Goal: Information Seeking & Learning: Learn about a topic

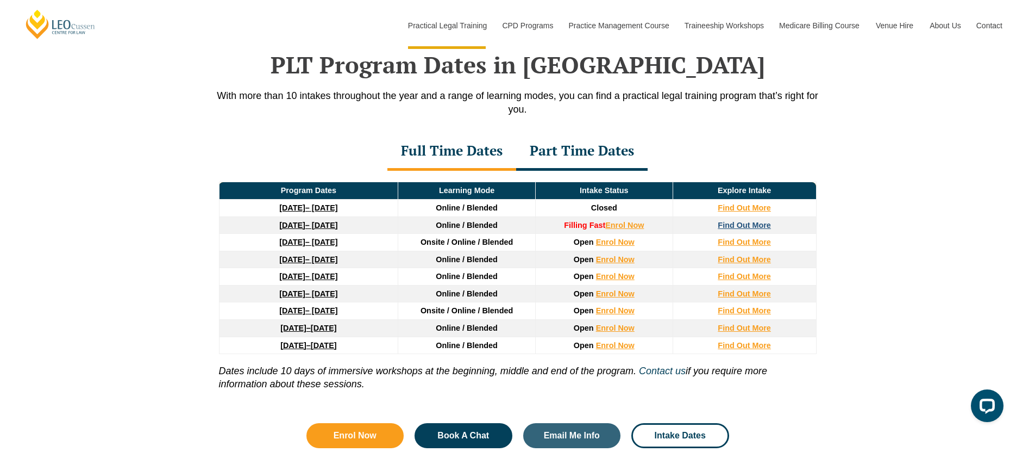
click at [741, 225] on strong "Find Out More" at bounding box center [744, 225] width 53 height 9
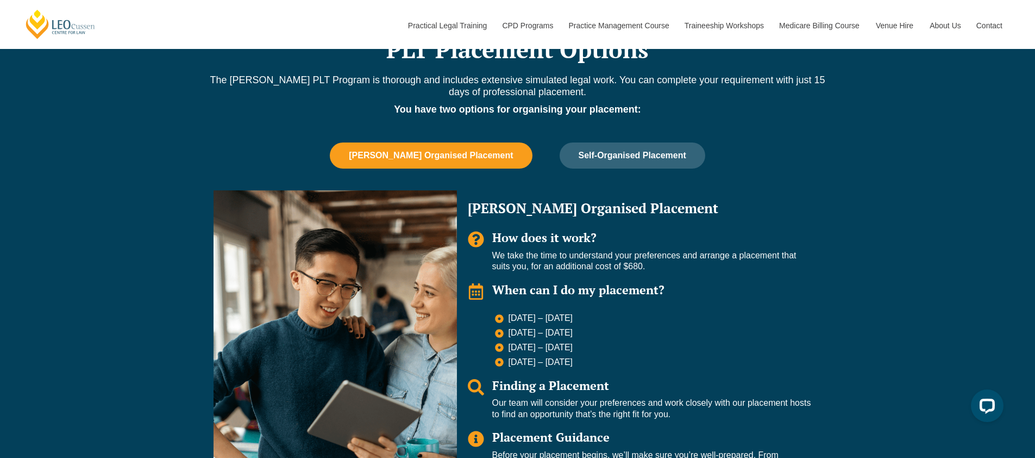
scroll to position [699, 0]
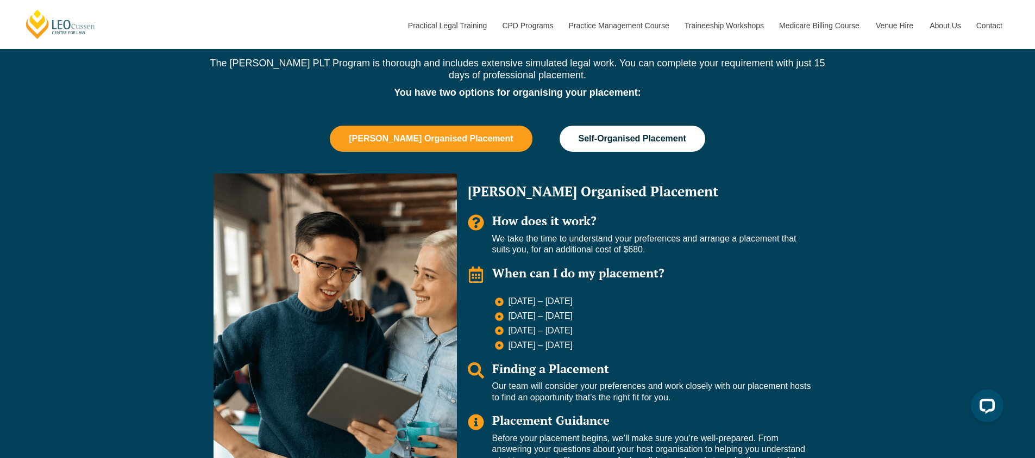
click at [664, 143] on span "Self-Organised Placement" at bounding box center [633, 139] width 108 height 10
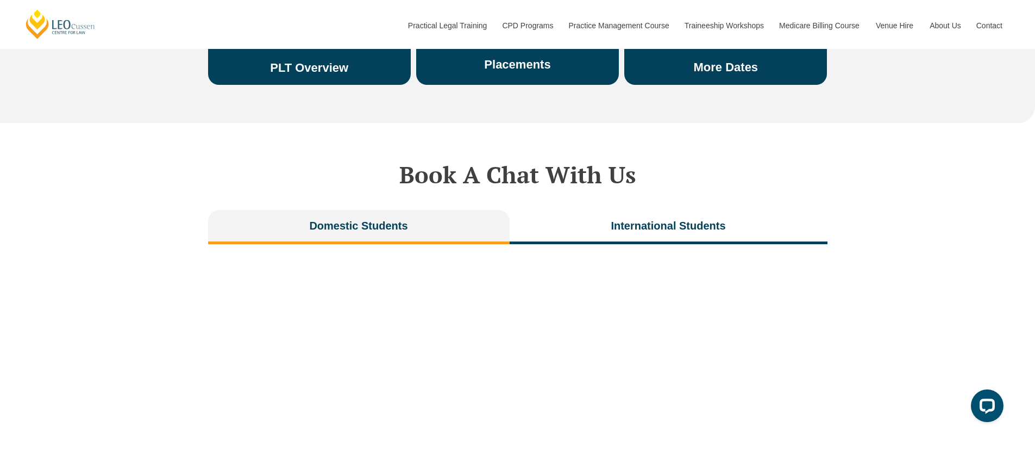
scroll to position [2204, 0]
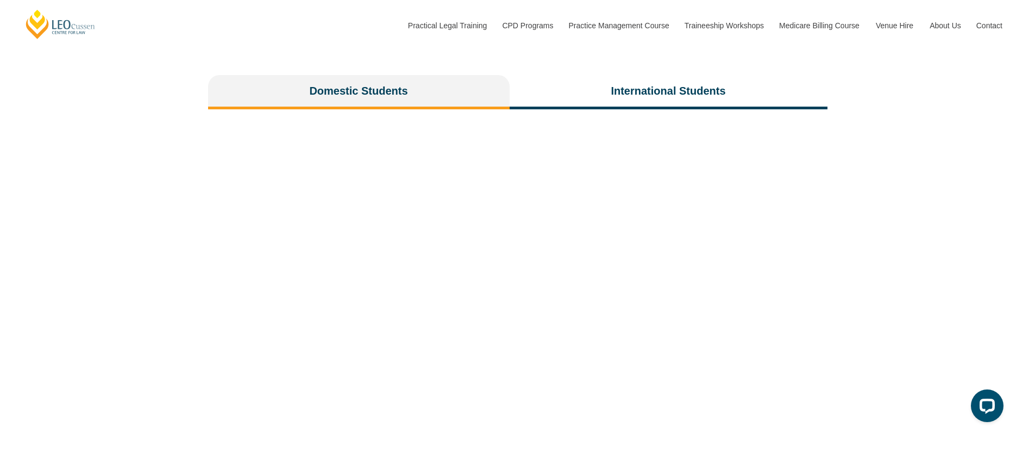
click at [440, 75] on button "Domestic Students" at bounding box center [359, 92] width 302 height 34
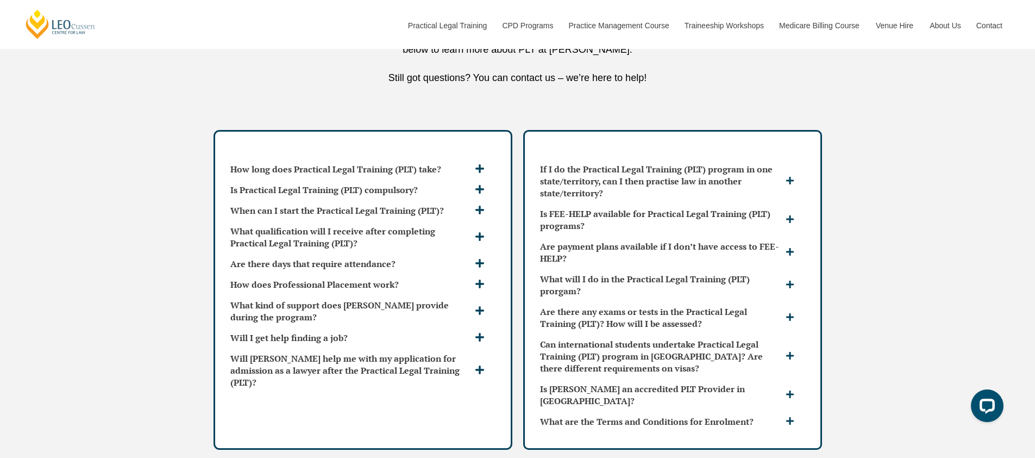
scroll to position [2824, 0]
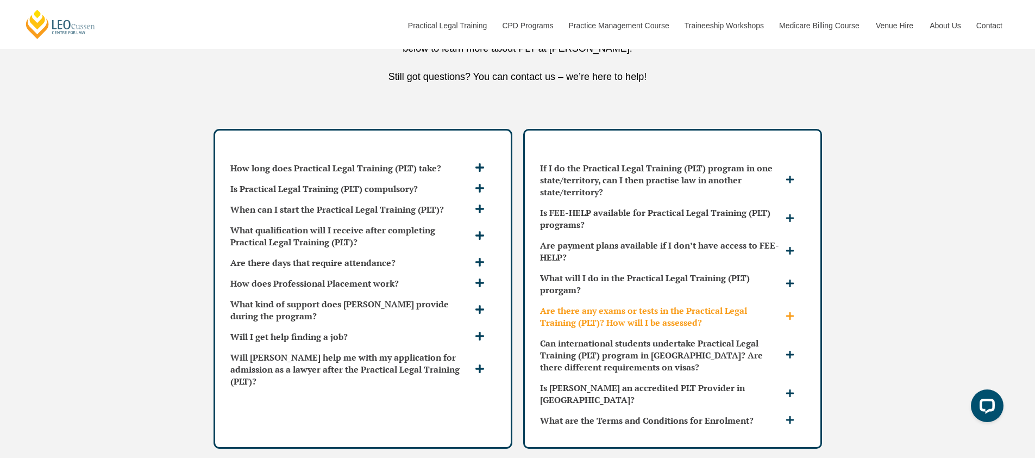
click at [641, 304] on h3 "Are there any exams or tests in the Practical Legal Training (PLT)? How will I …" at bounding box center [661, 316] width 243 height 24
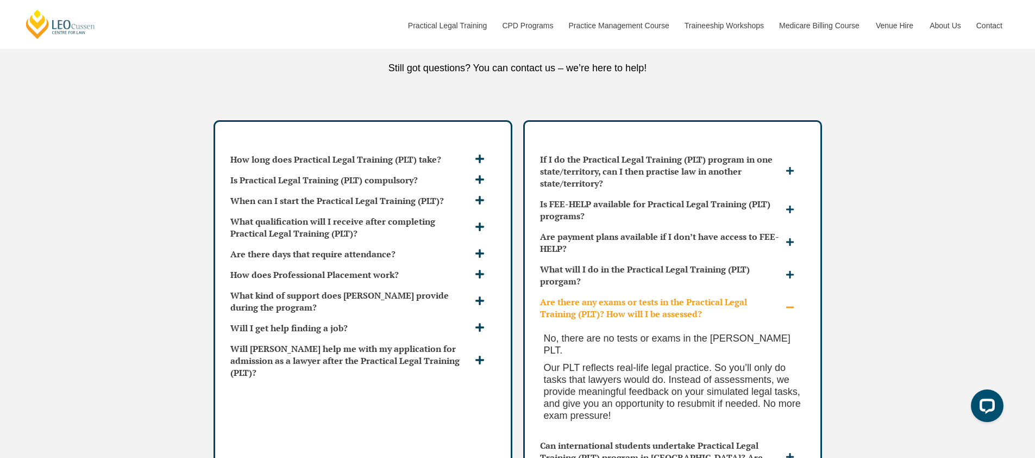
scroll to position [2845, 0]
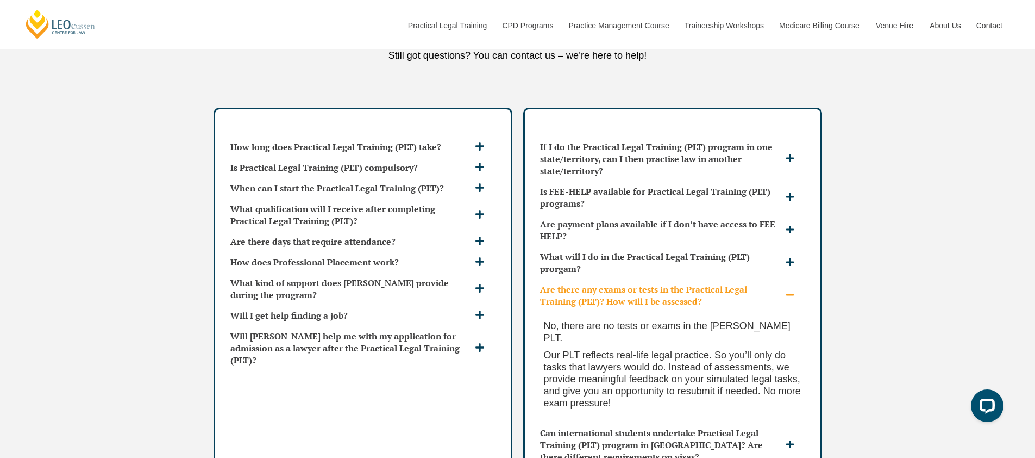
click at [697, 283] on h3 "Are there any exams or tests in the Practical Legal Training (PLT)? How will I …" at bounding box center [661, 295] width 243 height 24
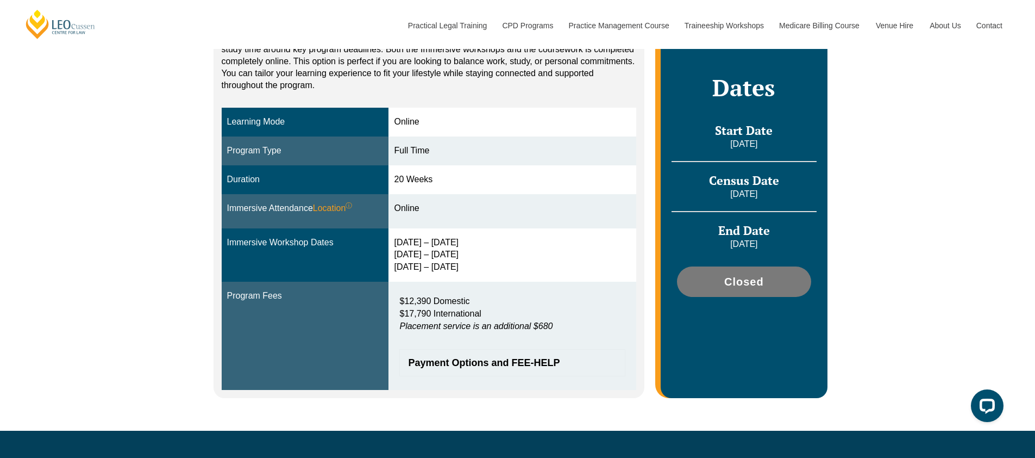
scroll to position [0, 0]
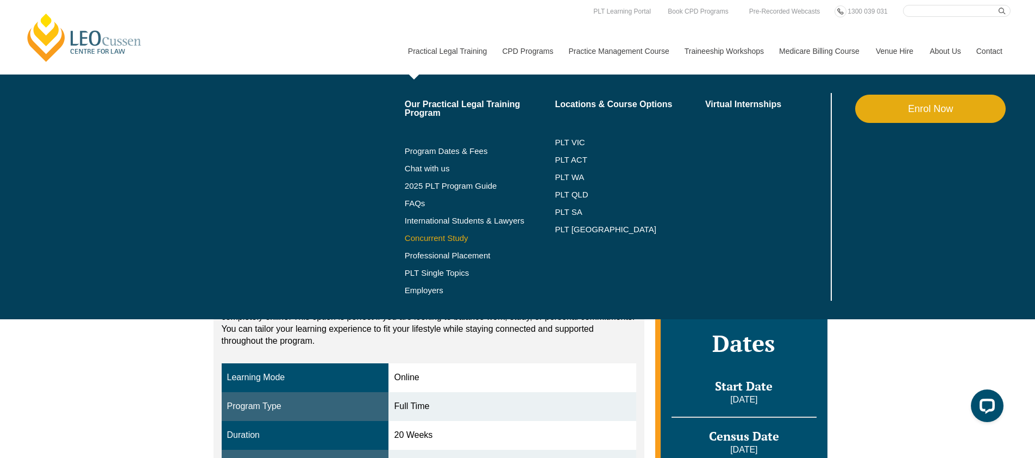
click at [441, 235] on link "Concurrent Study" at bounding box center [480, 238] width 151 height 9
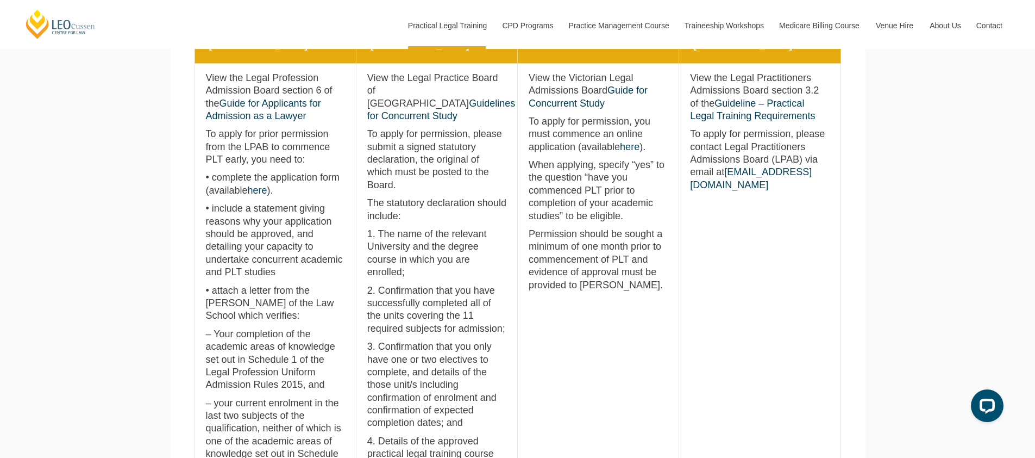
scroll to position [624, 0]
click at [612, 202] on p "When applying, specify “yes” to the question “have you commenced PLT prior to c…" at bounding box center [598, 191] width 139 height 64
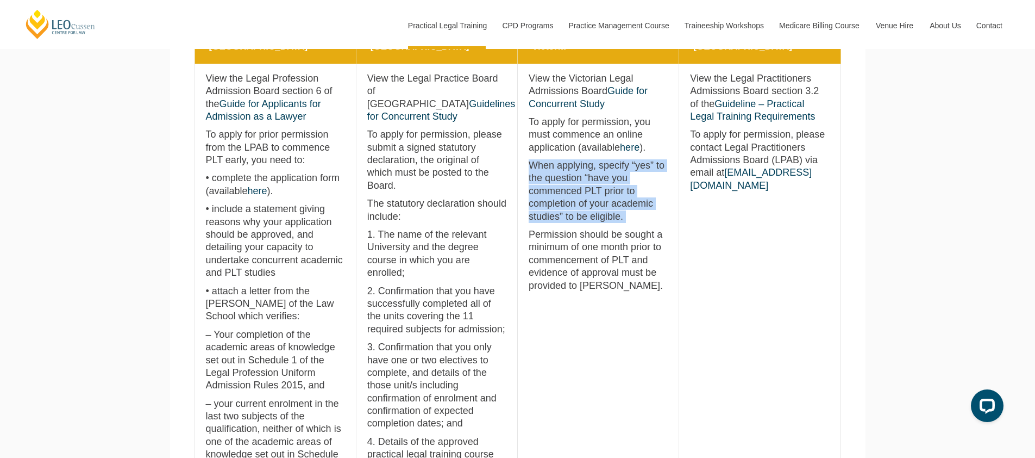
click at [612, 202] on p "When applying, specify “yes” to the question “have you commenced PLT prior to c…" at bounding box center [598, 191] width 139 height 64
click at [624, 216] on p "When applying, specify “yes” to the question “have you commenced PLT prior to c…" at bounding box center [598, 191] width 139 height 64
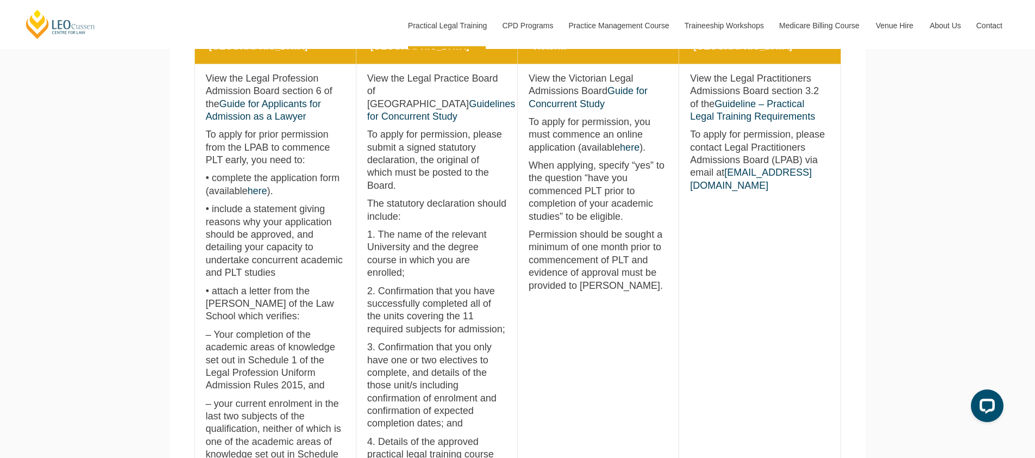
click at [639, 242] on p "Permission should be sought a minimum of one month prior to commencement of PLT…" at bounding box center [598, 260] width 139 height 64
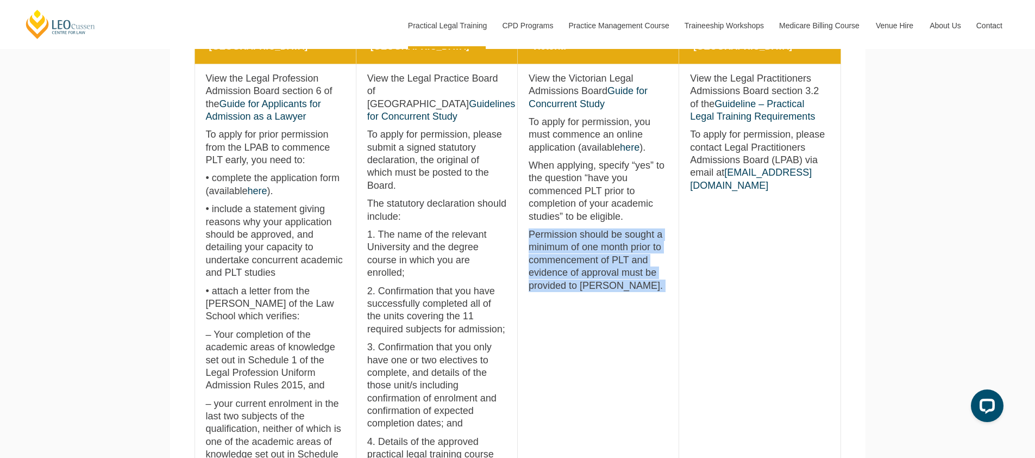
click at [639, 242] on p "Permission should be sought a minimum of one month prior to commencement of PLT…" at bounding box center [598, 260] width 139 height 64
click at [650, 287] on p "Permission should be sought a minimum of one month prior to commencement of PLT…" at bounding box center [598, 260] width 139 height 64
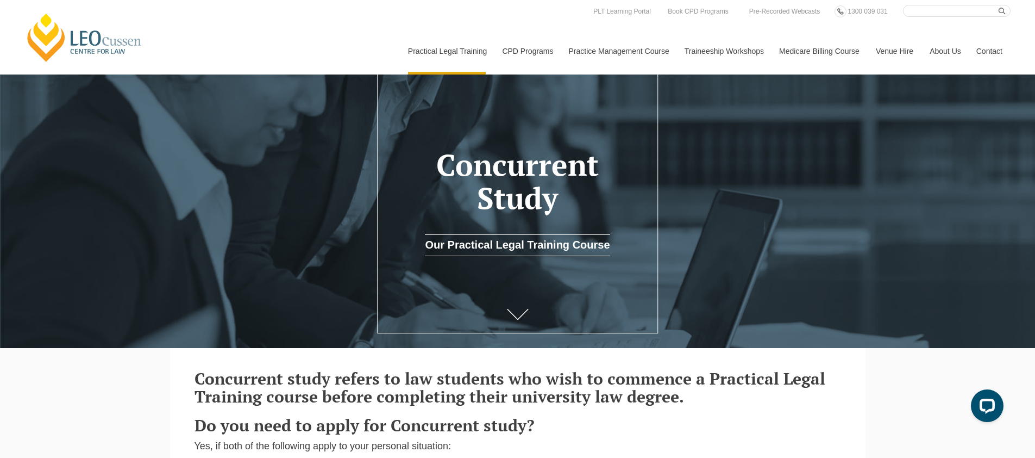
scroll to position [0, 0]
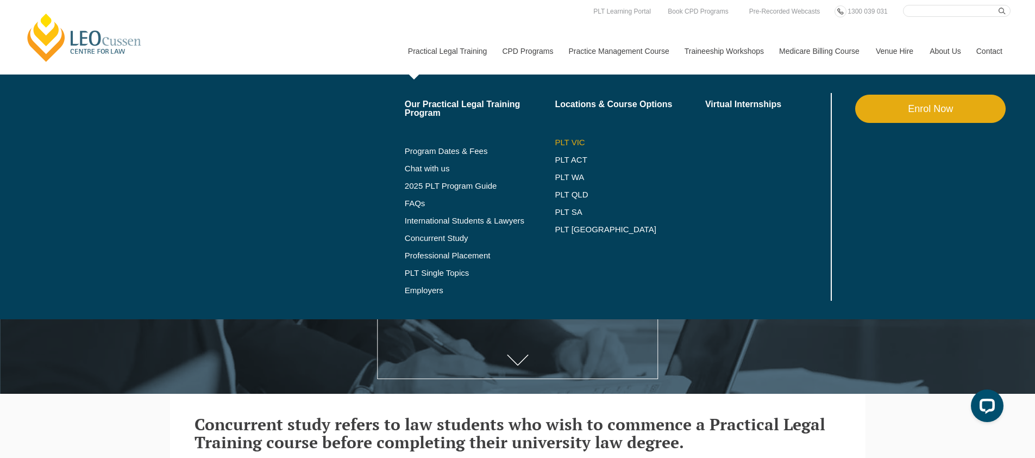
click at [562, 141] on link "PLT VIC" at bounding box center [630, 142] width 151 height 9
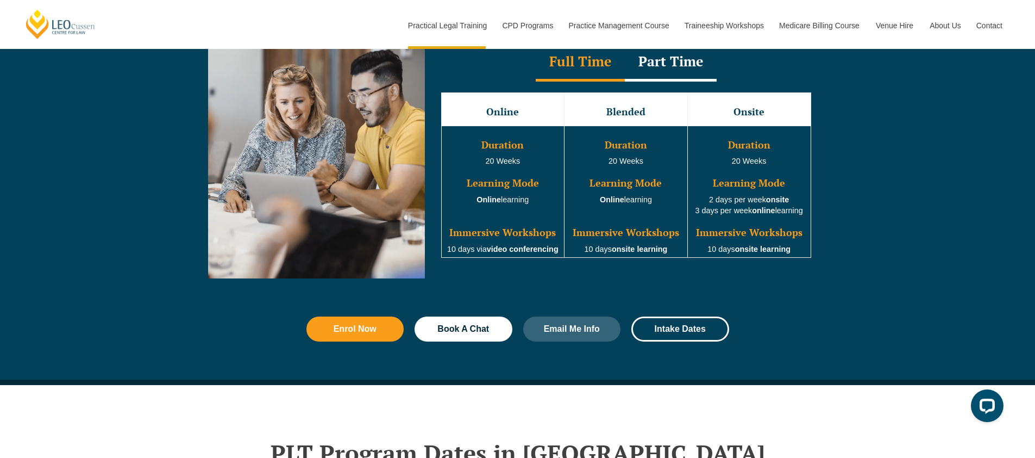
click at [526, 204] on td "Duration 20 Weeks Learning Mode Online learning Immersive Workshops 10 days via…" at bounding box center [502, 192] width 123 height 132
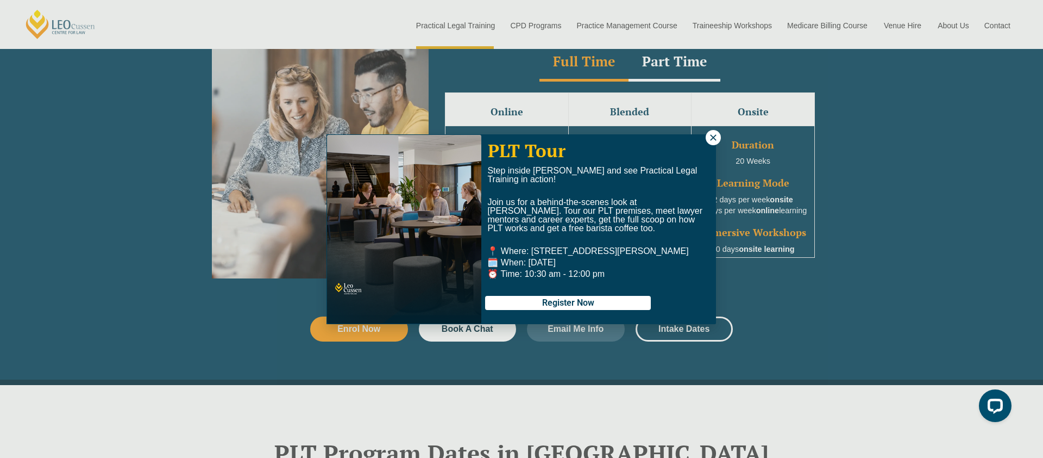
click at [527, 211] on span "Join us for a behind-the-scenes look at Leo Cussen. Tour our PLT premises, meet…" at bounding box center [594, 214] width 215 height 35
click at [713, 134] on icon at bounding box center [714, 138] width 10 height 10
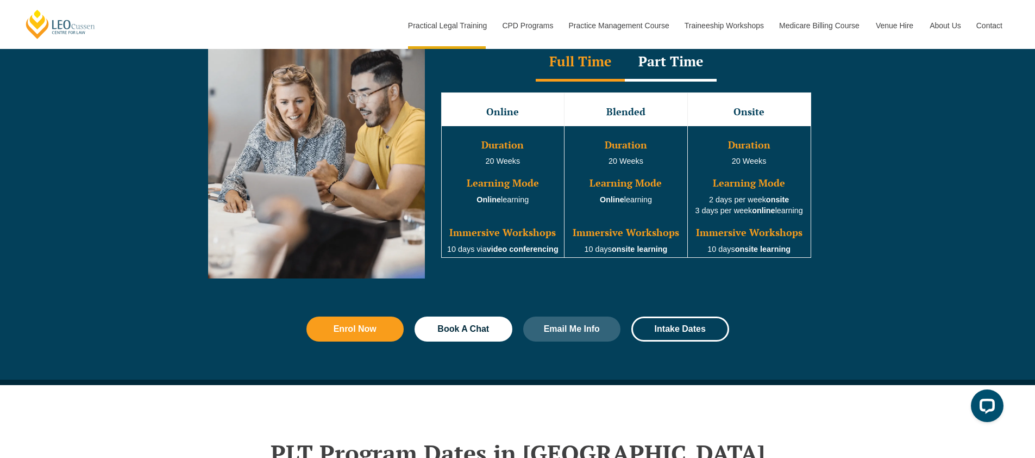
click at [541, 278] on div "Full Time Part Time Full Time Online Blended Onsite Duration 20 Weeks Learning …" at bounding box center [626, 156] width 403 height 245
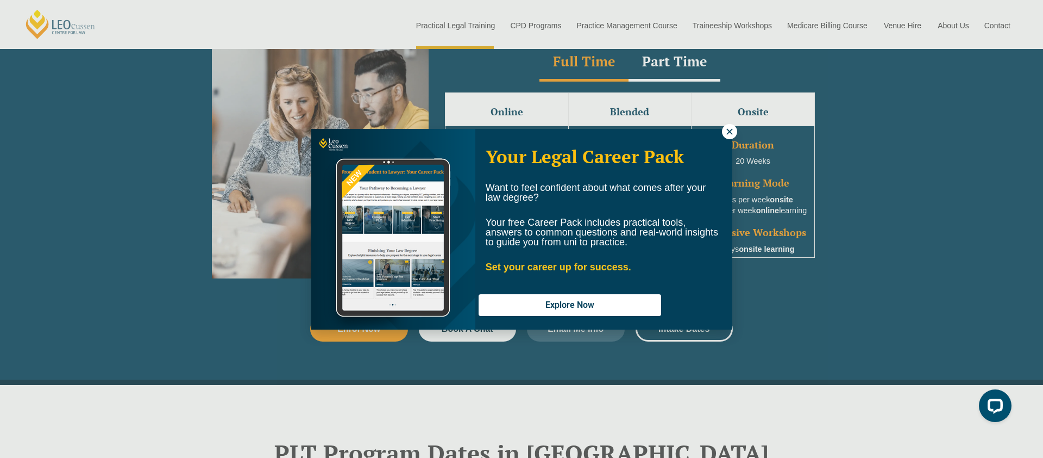
click at [729, 131] on icon at bounding box center [730, 132] width 10 height 10
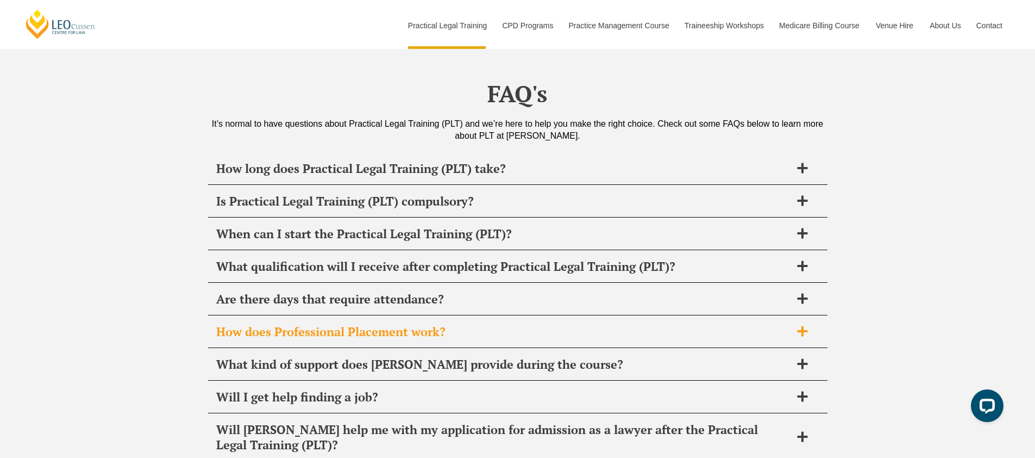
scroll to position [5120, 0]
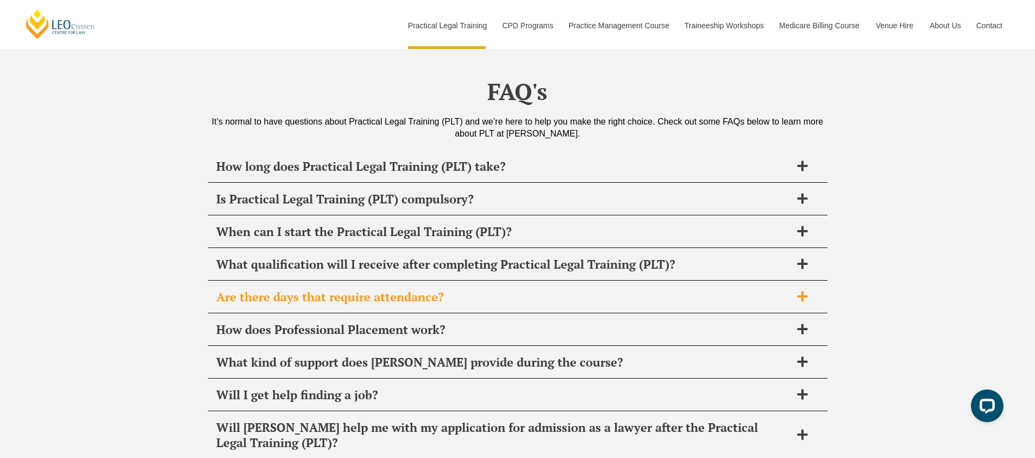
click at [739, 281] on div "Are there days that require attendance?" at bounding box center [518, 297] width 620 height 32
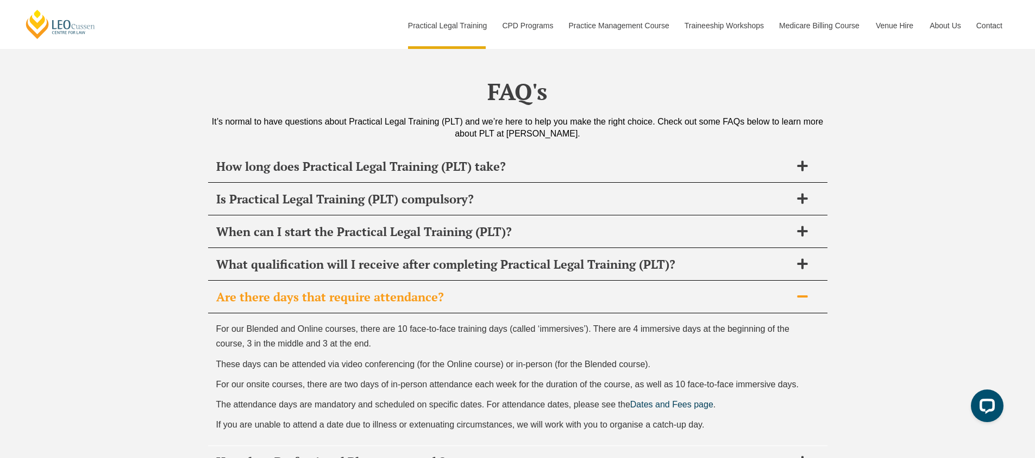
click at [645, 289] on h2 "Are there days that require attendance?" at bounding box center [503, 296] width 575 height 15
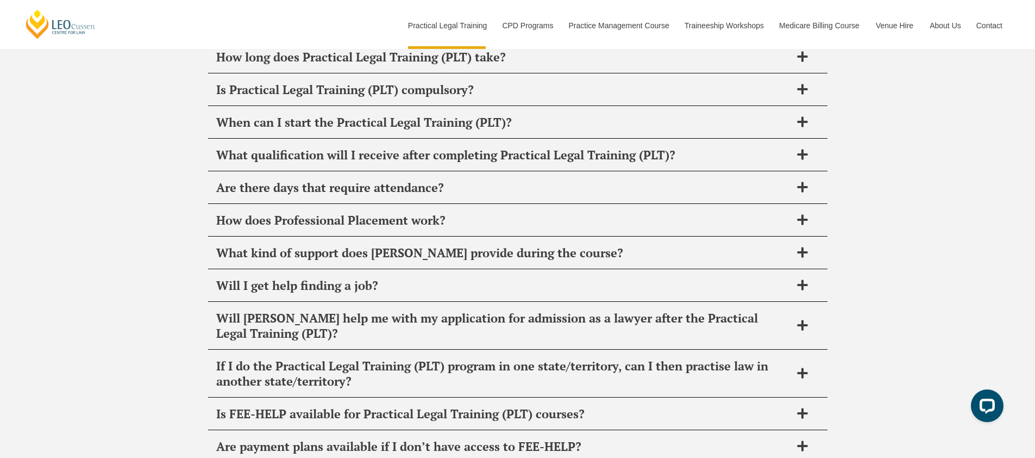
scroll to position [5227, 0]
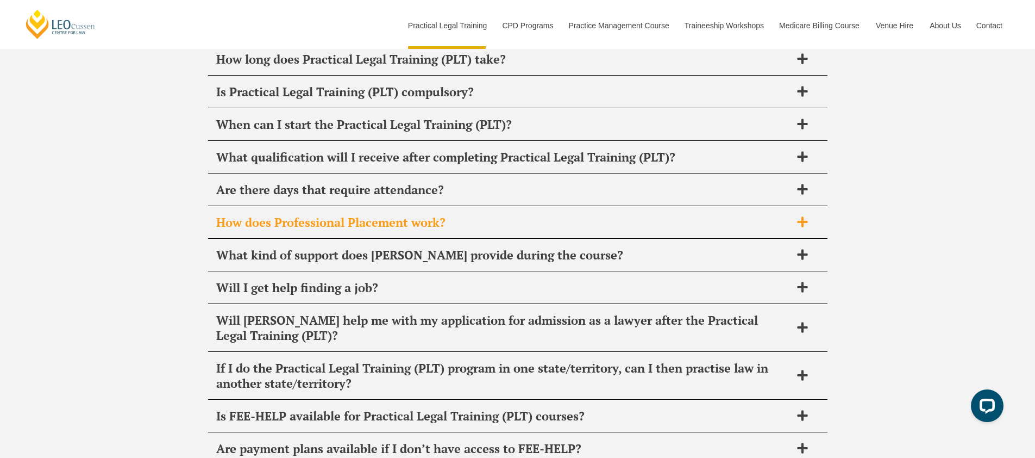
click at [692, 207] on div "How does Professional Placement work?" at bounding box center [518, 223] width 620 height 32
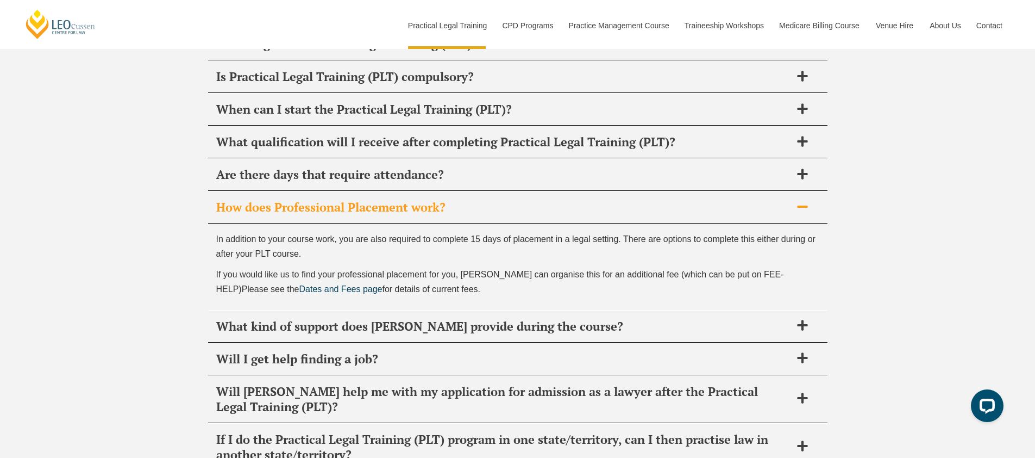
scroll to position [5260, 0]
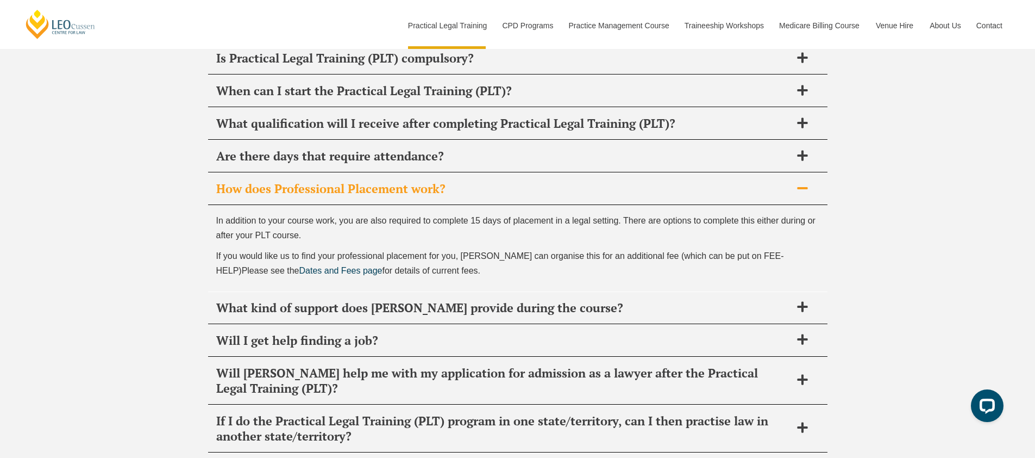
click at [661, 181] on h2 "How does Professional Placement work?" at bounding box center [503, 188] width 575 height 15
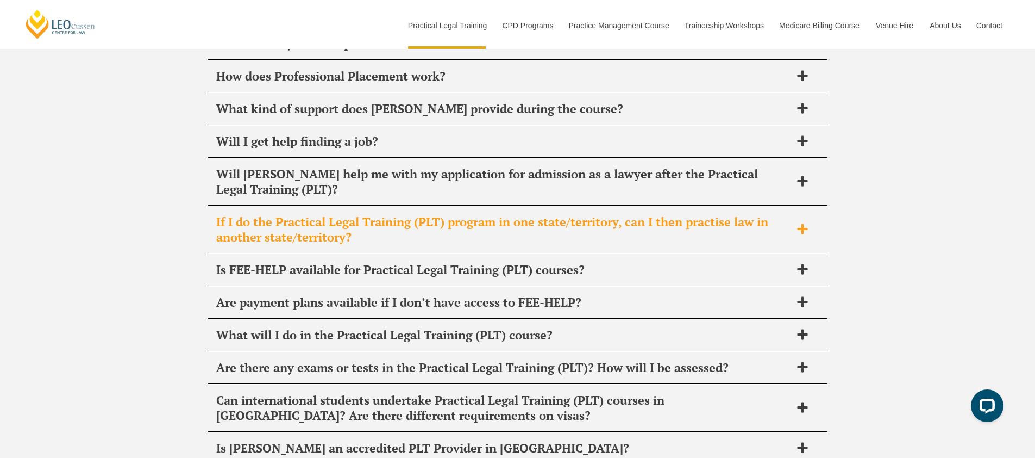
scroll to position [5374, 0]
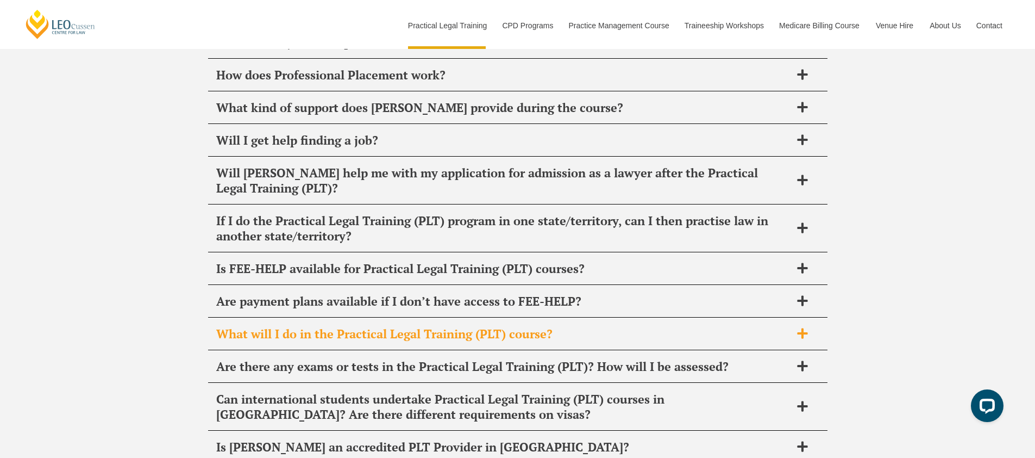
click at [637, 326] on h2 "What will I do in the Practical Legal Training (PLT) course?" at bounding box center [503, 333] width 575 height 15
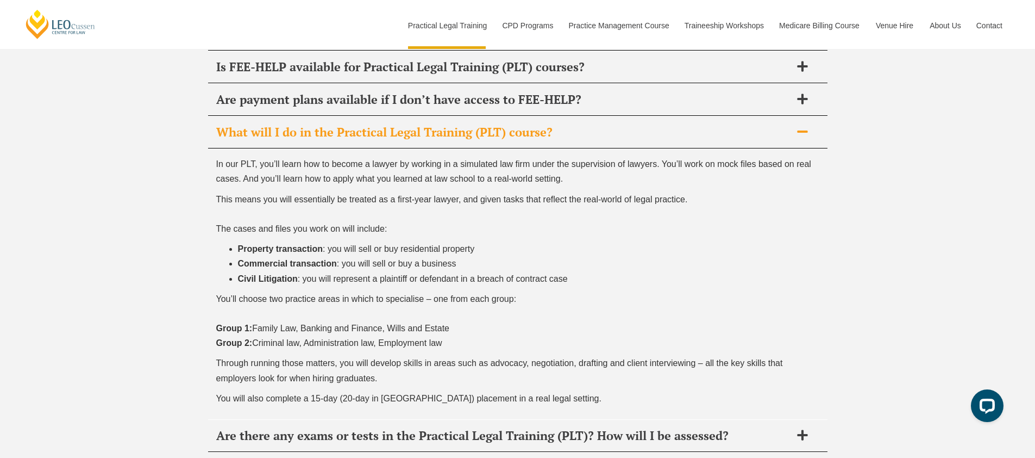
scroll to position [5585, 0]
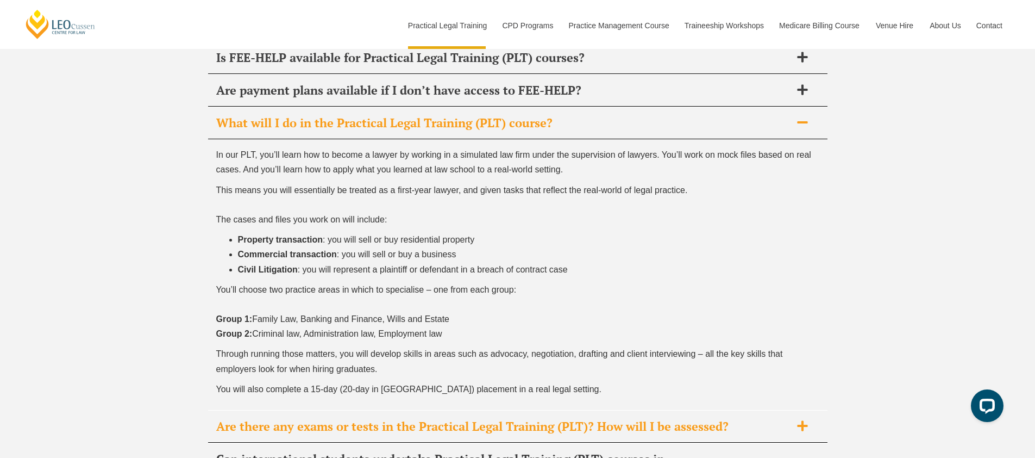
click at [694, 410] on div "Are there any exams or tests in the Practical Legal Training (PLT)? How will I …" at bounding box center [518, 426] width 620 height 32
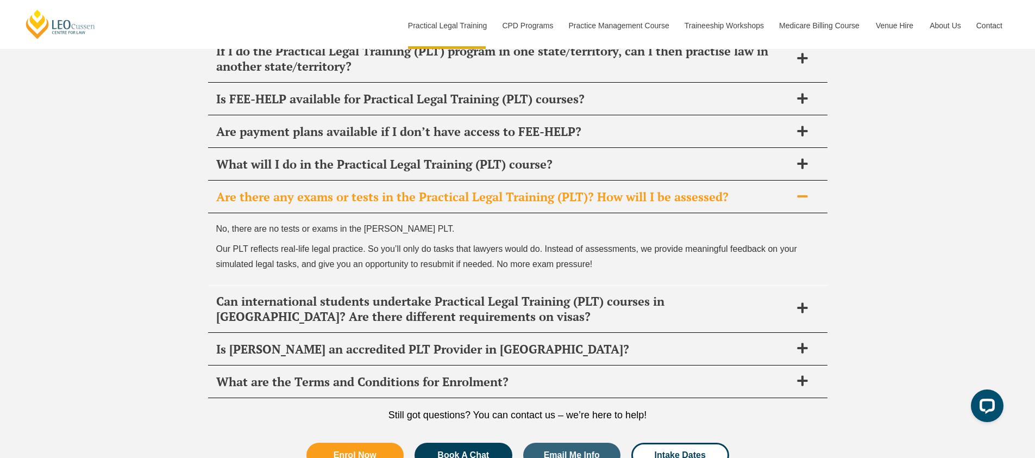
scroll to position [5543, 0]
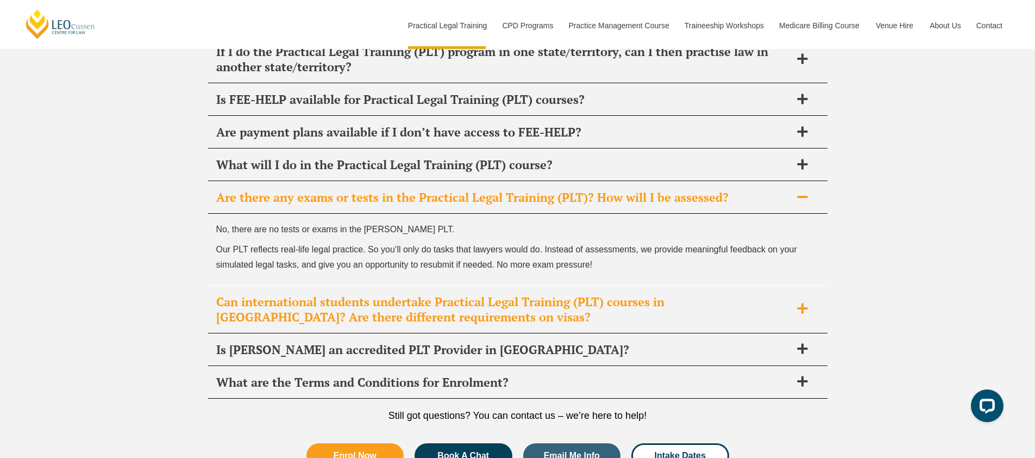
click at [720, 294] on h2 "Can international students undertake Practical Legal Training (PLT) courses in …" at bounding box center [503, 309] width 575 height 30
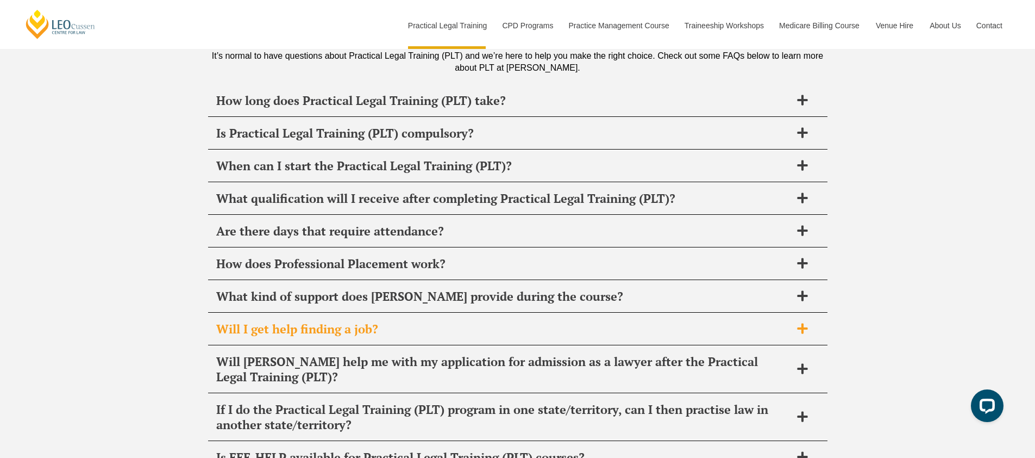
scroll to position [5185, 0]
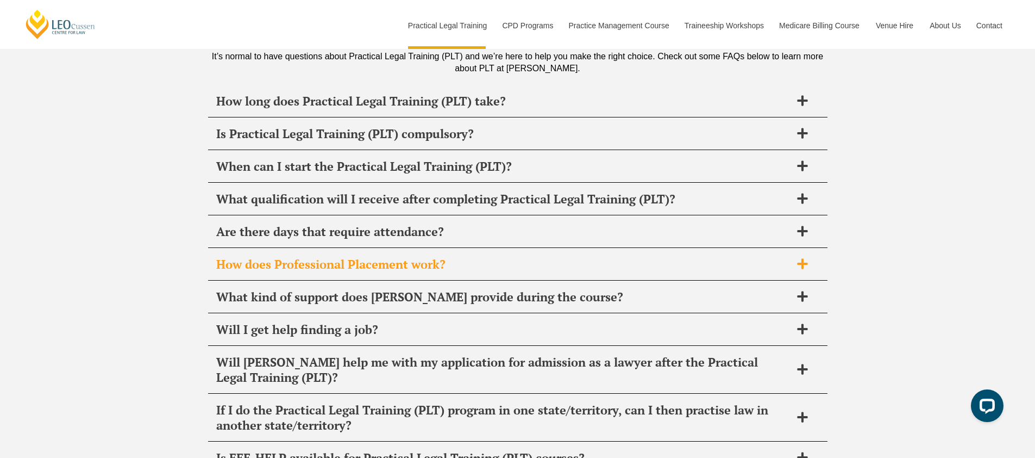
click at [635, 248] on div "How does Professional Placement work?" at bounding box center [518, 264] width 620 height 32
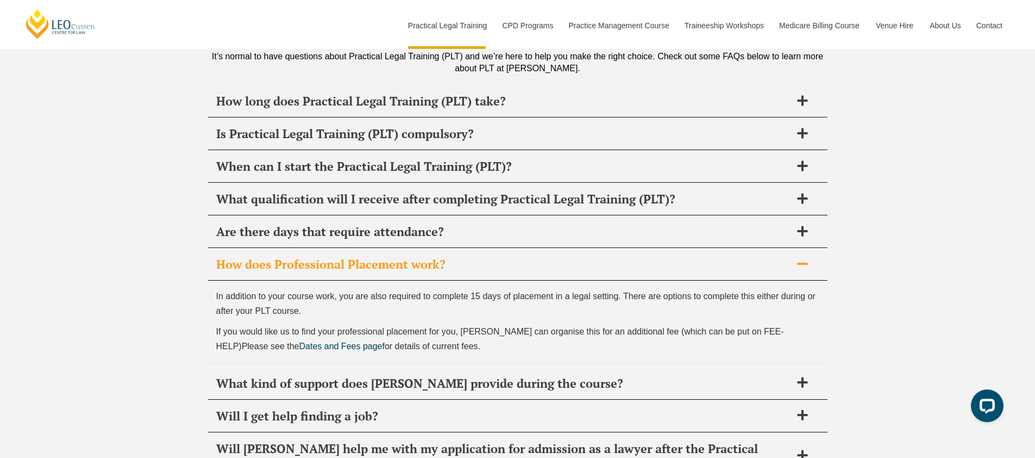
click at [635, 248] on div "How does Professional Placement work?" at bounding box center [518, 264] width 620 height 32
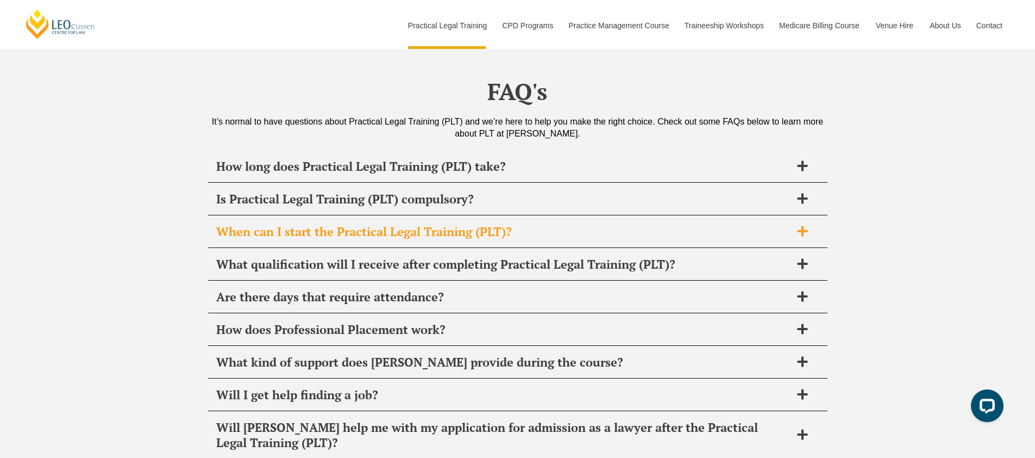
scroll to position [5113, 0]
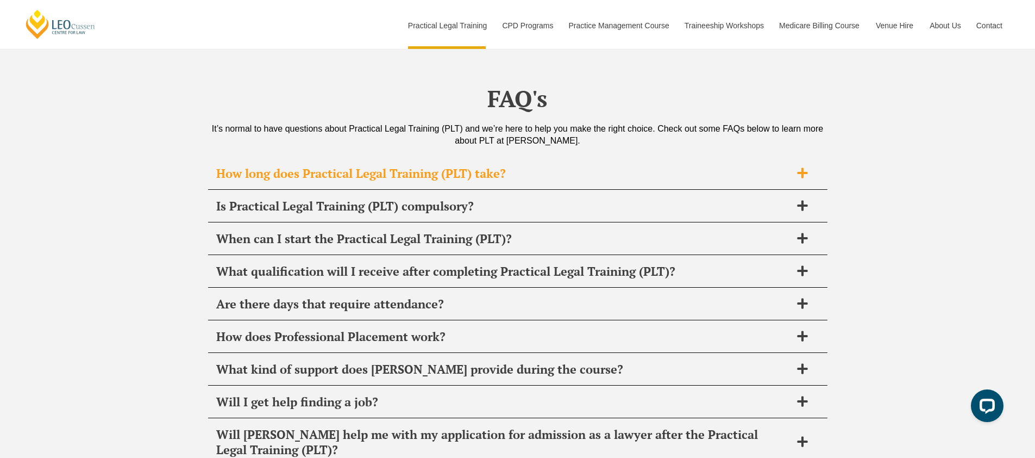
click at [574, 158] on div "How long does Practical Legal Training (PLT) take?" at bounding box center [518, 174] width 620 height 32
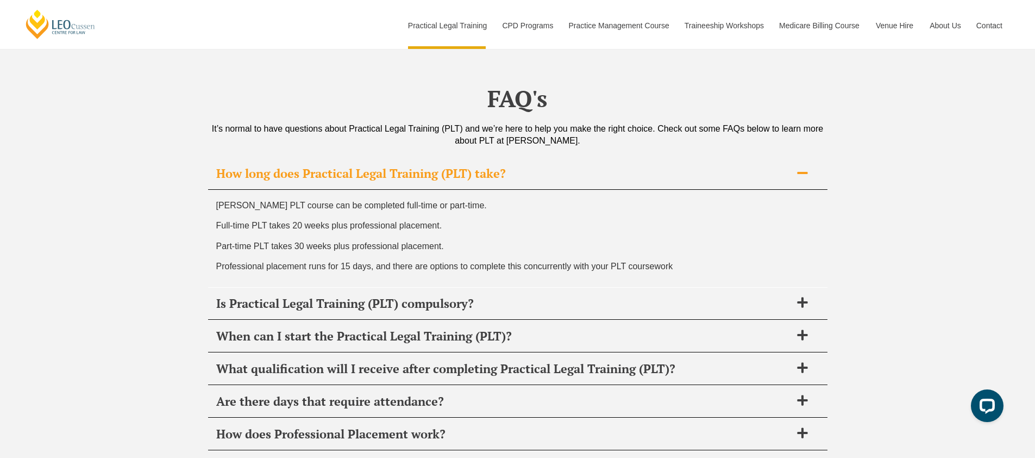
click at [577, 158] on div "How long does Practical Legal Training (PLT) take?" at bounding box center [518, 174] width 620 height 32
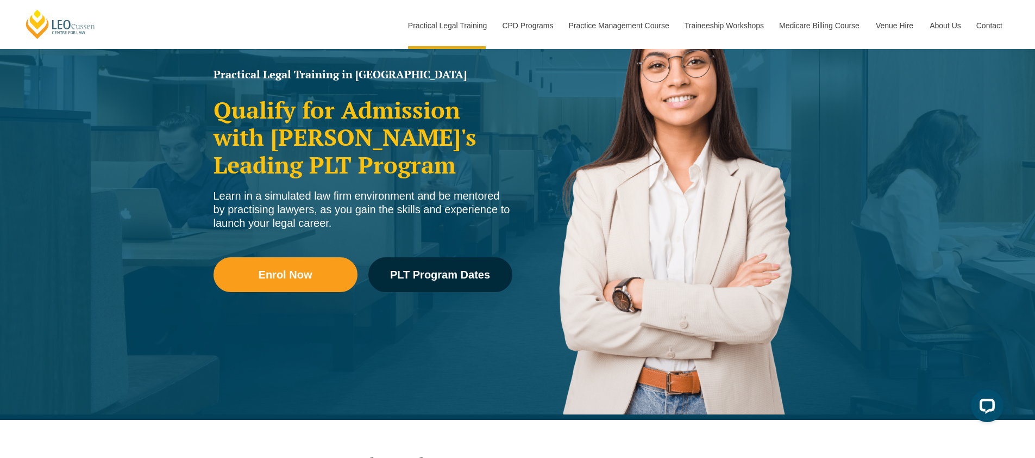
scroll to position [150, 0]
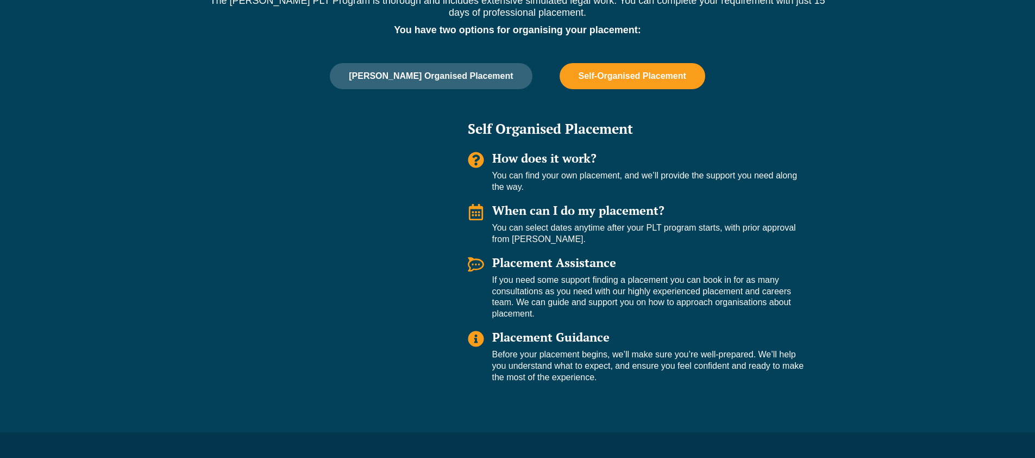
click at [735, 228] on p "You can select dates anytime after your PLT program starts, with prior approval…" at bounding box center [651, 233] width 319 height 23
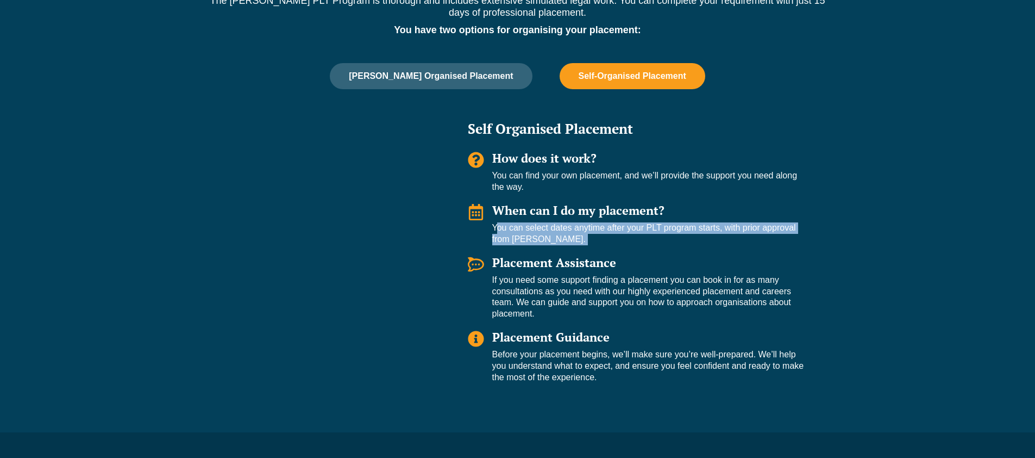
scroll to position [0, 0]
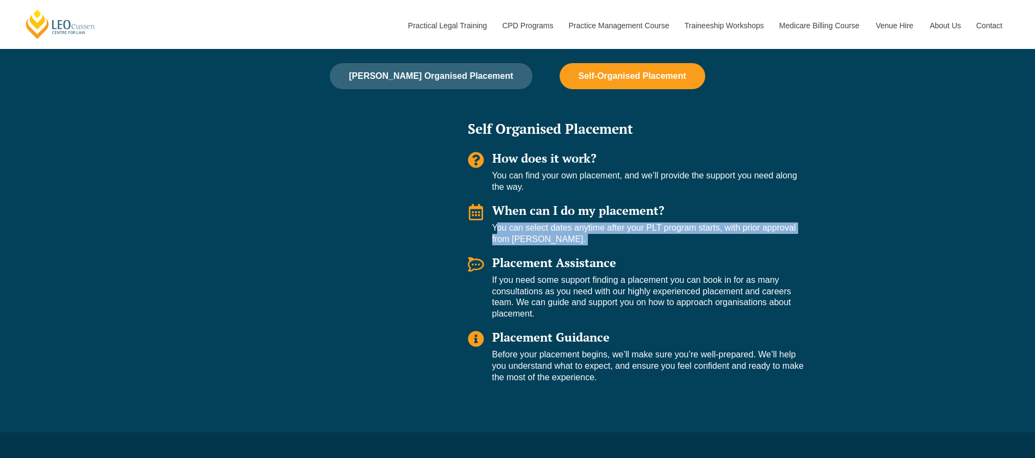
click at [739, 233] on p "You can select dates anytime after your PLT program starts, with prior approval…" at bounding box center [651, 233] width 319 height 23
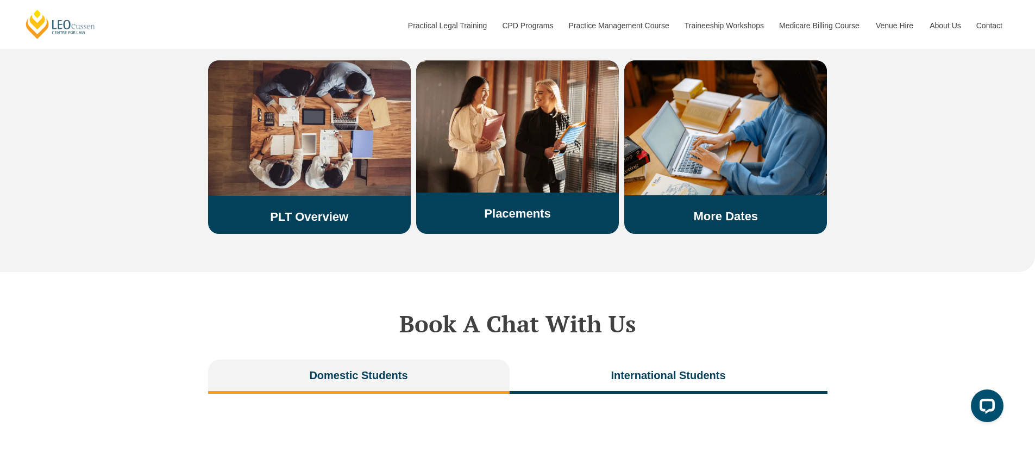
scroll to position [1944, 0]
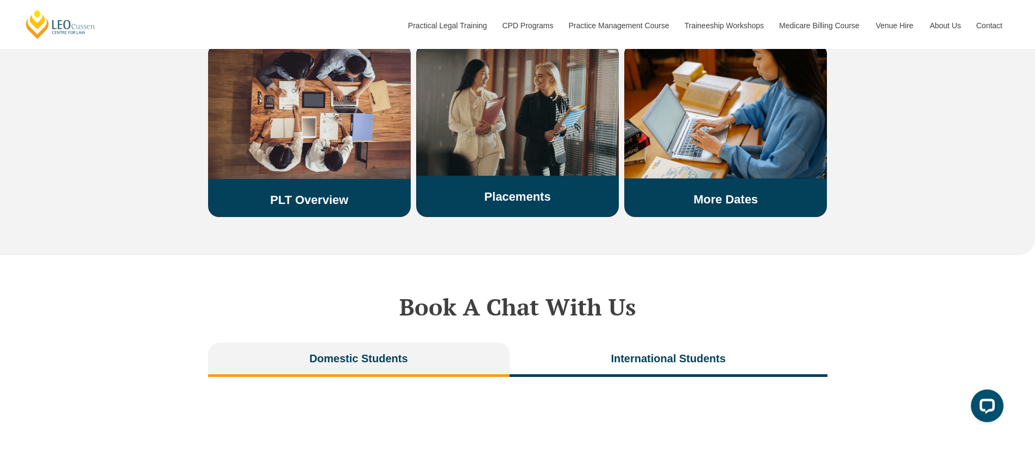
click at [531, 190] on link "Placements" at bounding box center [517, 197] width 66 height 14
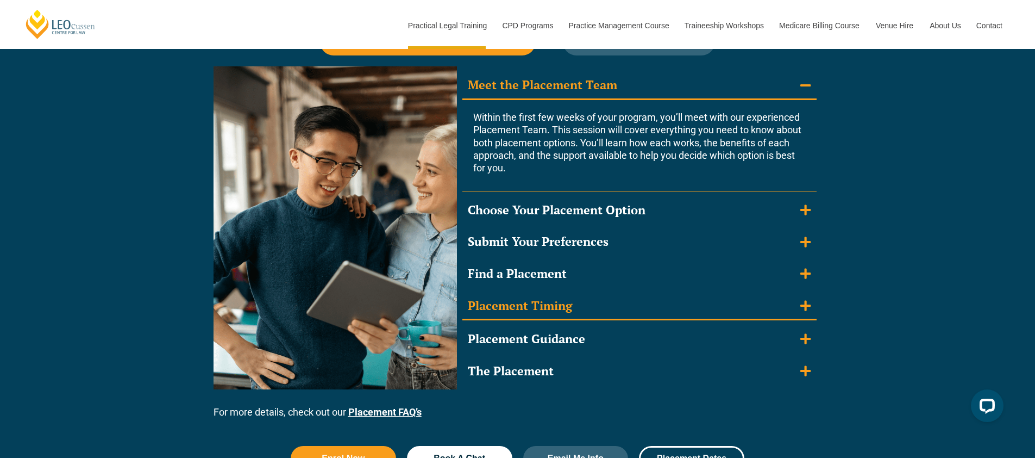
click at [669, 304] on summary "Placement Timing" at bounding box center [639, 306] width 354 height 28
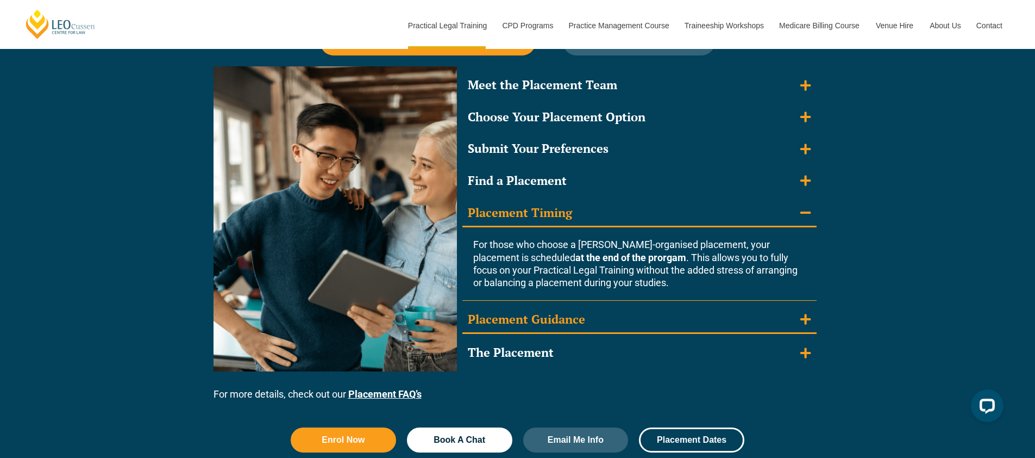
click at [650, 326] on summary "Placement Guidance" at bounding box center [639, 320] width 354 height 28
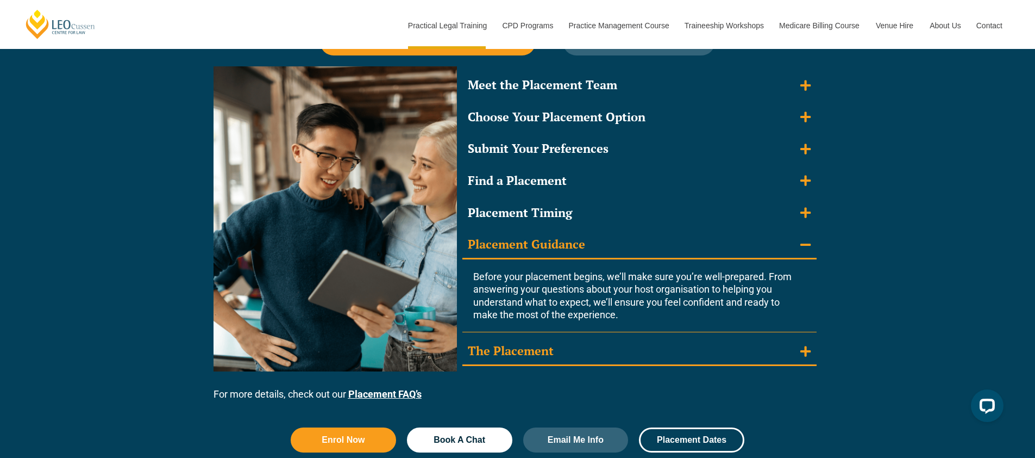
click at [637, 348] on summary "The Placement" at bounding box center [639, 351] width 354 height 28
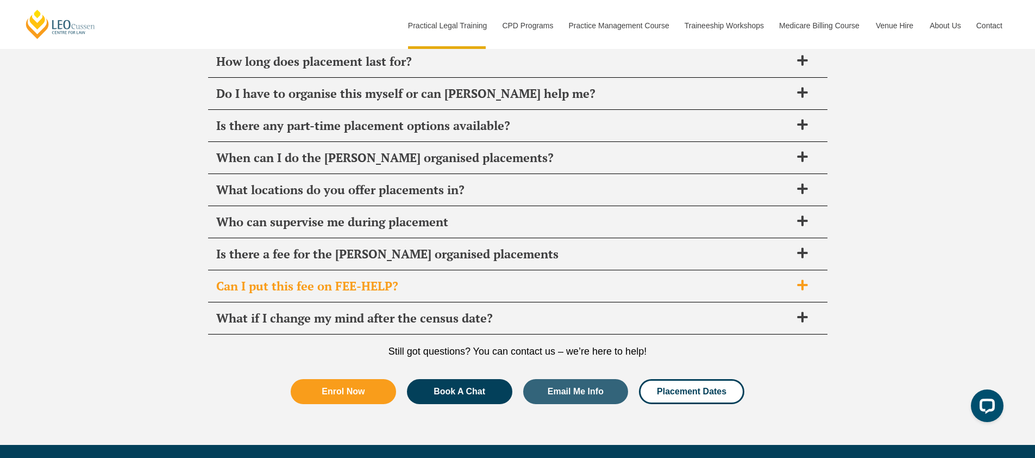
scroll to position [3981, 0]
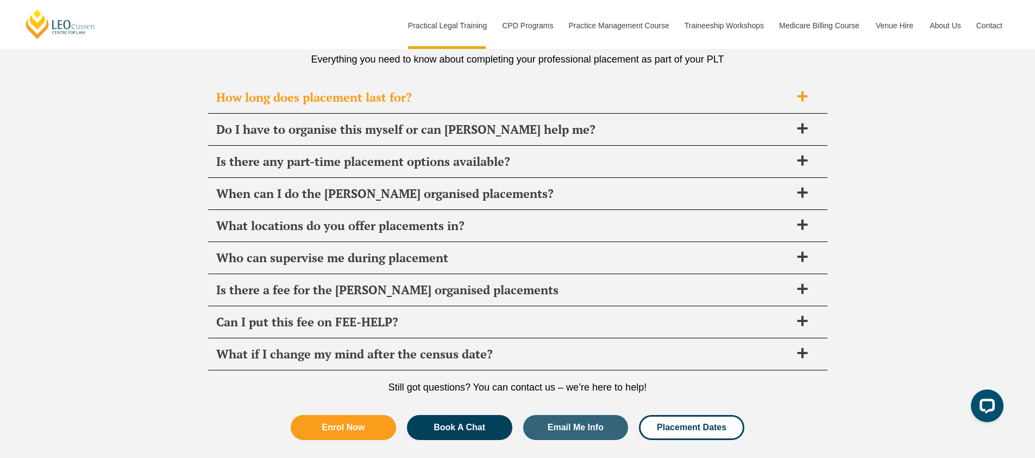
click at [655, 105] on div "How long does placement last for?" at bounding box center [518, 98] width 620 height 32
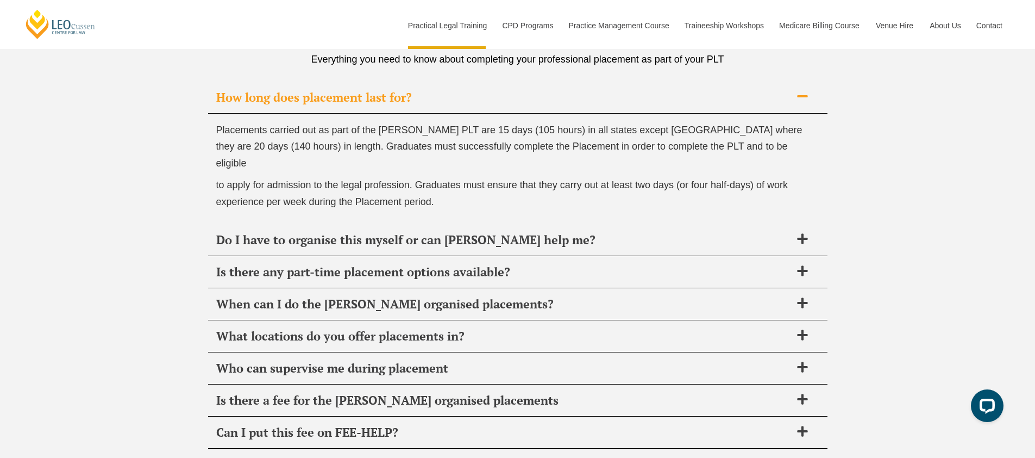
click at [631, 179] on span "to apply for admission to the legal profession. Graduates must ensure that they…" at bounding box center [502, 193] width 572 height 28
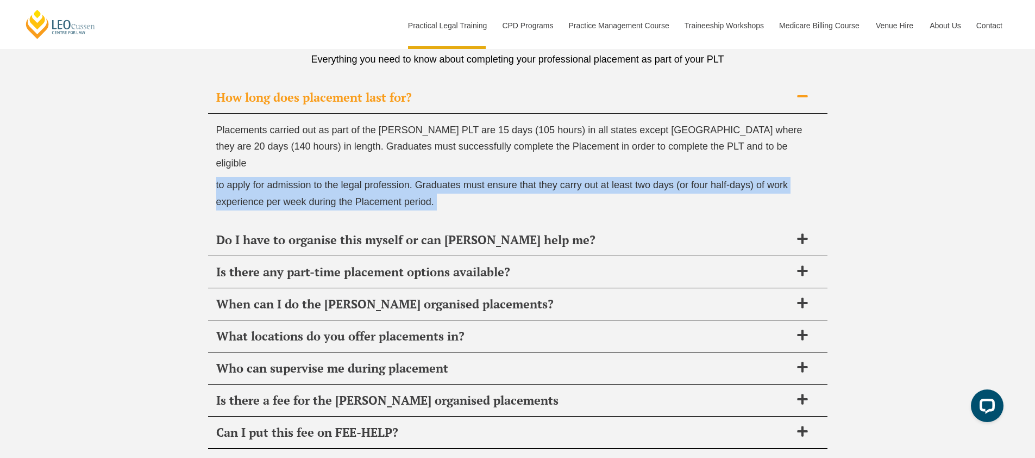
click at [631, 179] on span "to apply for admission to the legal profession. Graduates must ensure that they…" at bounding box center [502, 193] width 572 height 28
click at [637, 179] on p "to apply for admission to the legal profession. Graduates must ensure that they…" at bounding box center [517, 193] width 603 height 33
